Goal: Navigation & Orientation: Find specific page/section

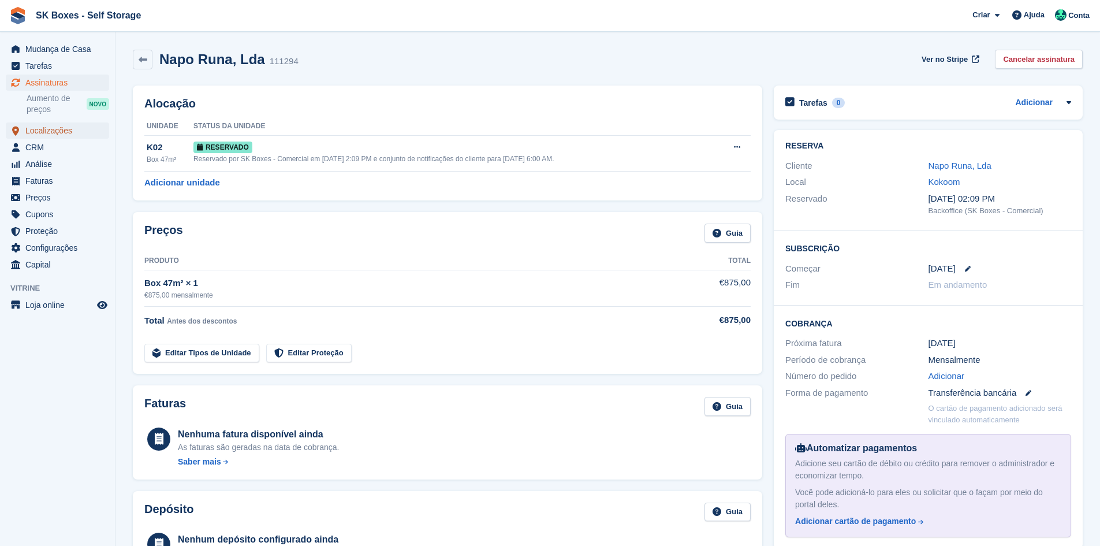
click at [34, 128] on span "Localizações" at bounding box center [59, 130] width 69 height 16
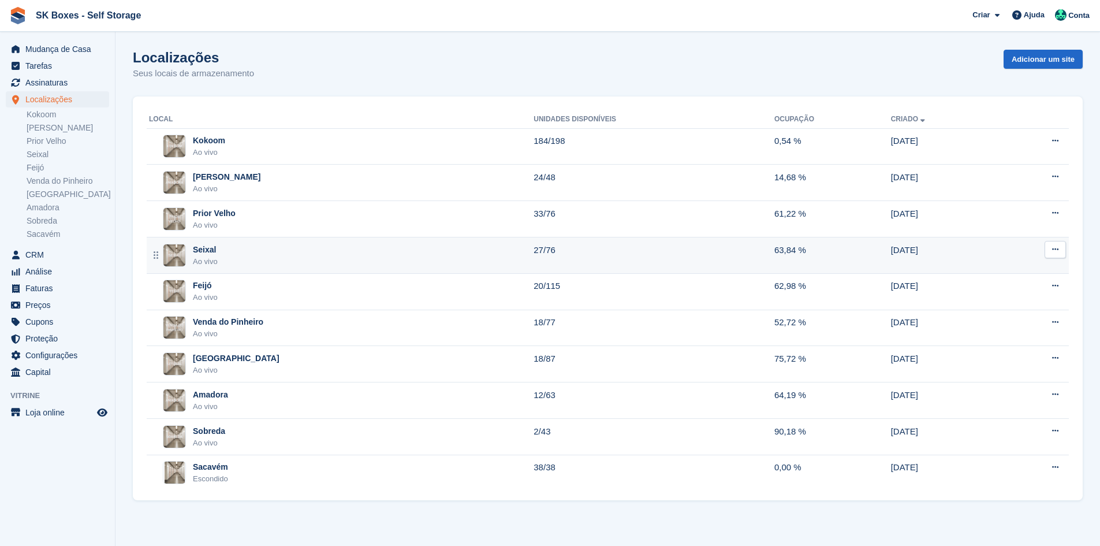
click at [238, 245] on div "Seixal Ao vivo" at bounding box center [341, 256] width 385 height 24
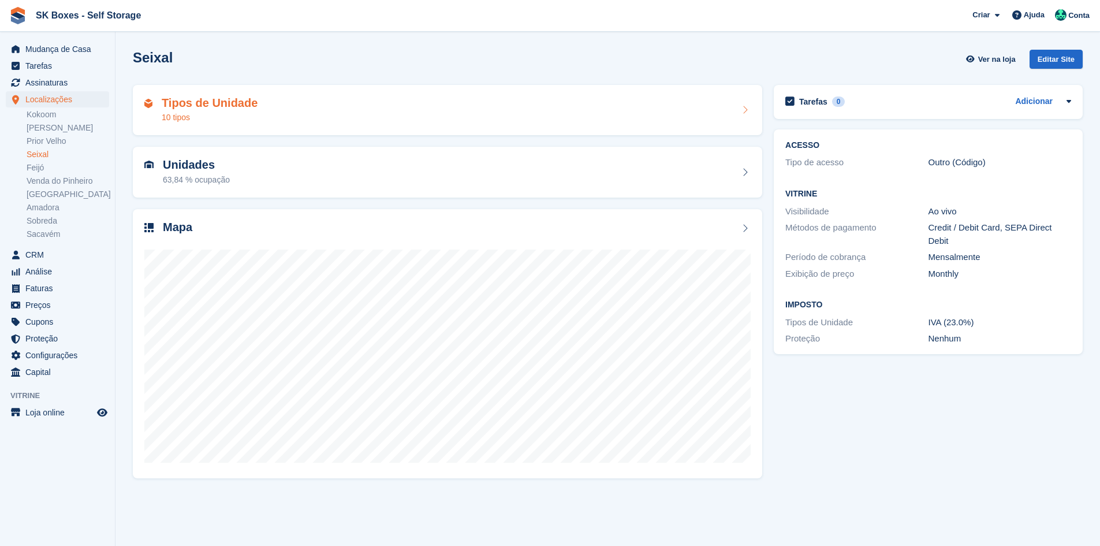
click at [289, 120] on div "Tipos de Unidade 10 tipos" at bounding box center [447, 110] width 606 height 28
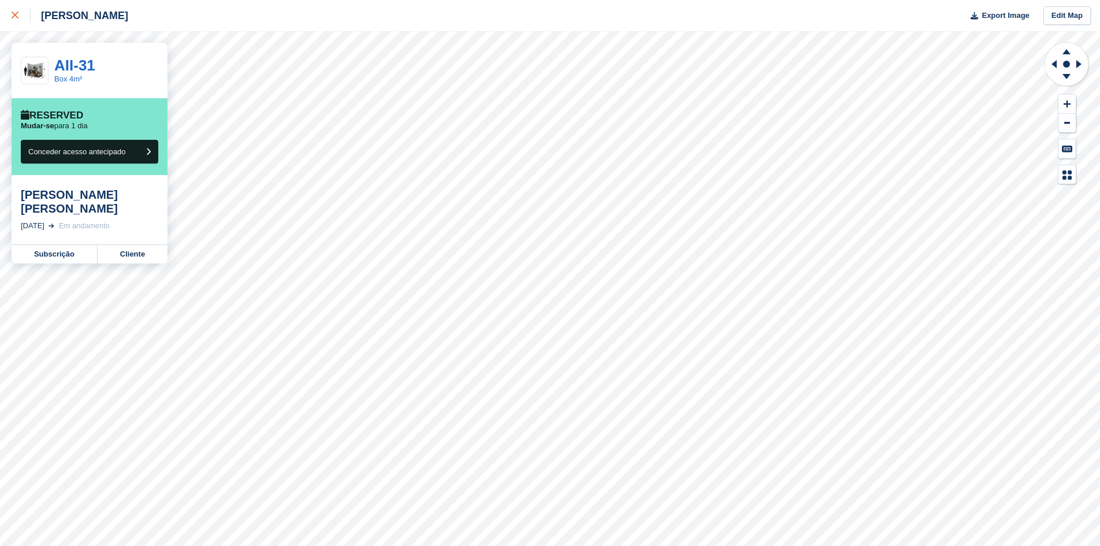
click at [16, 16] on icon at bounding box center [15, 15] width 7 height 7
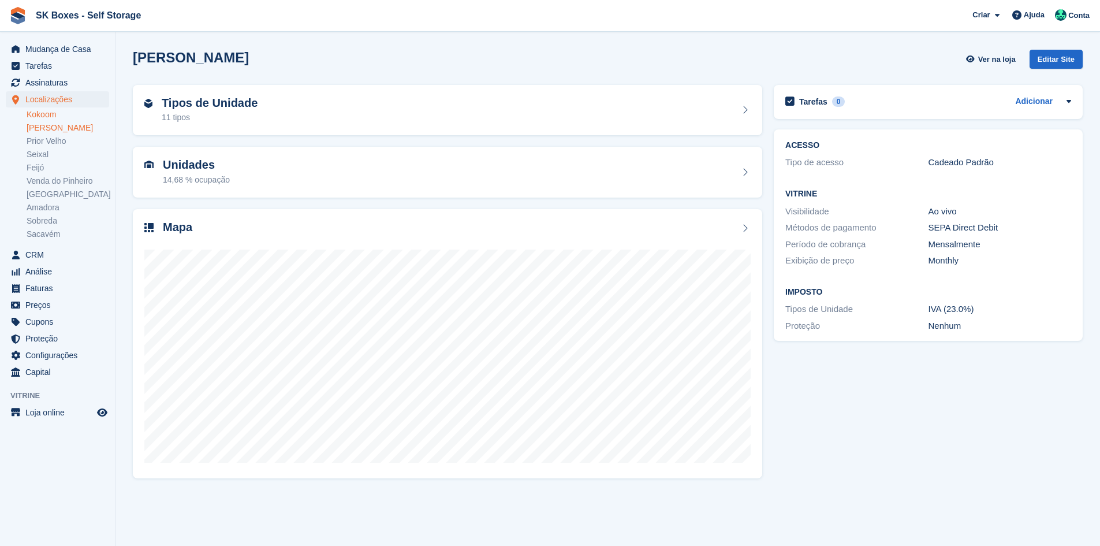
click at [47, 119] on link "Kokoom" at bounding box center [68, 114] width 83 height 11
